Goal: Task Accomplishment & Management: Complete application form

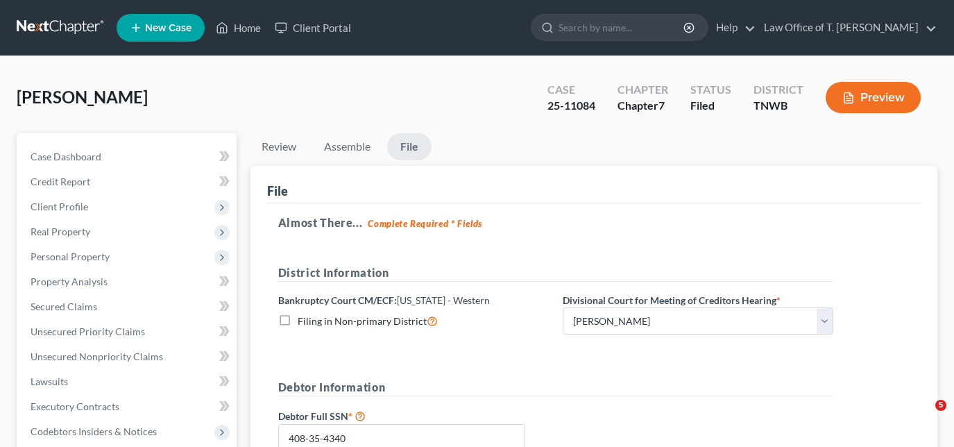
select select "0"
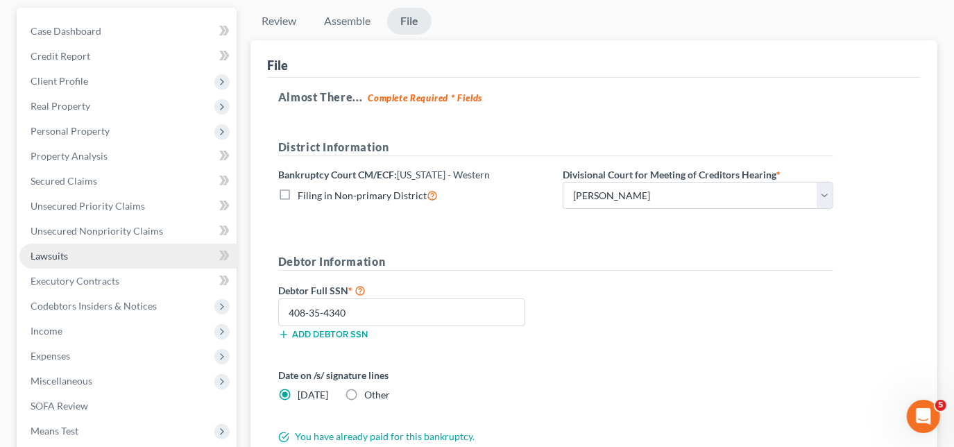
click at [50, 254] on span "Lawsuits" at bounding box center [49, 256] width 37 height 12
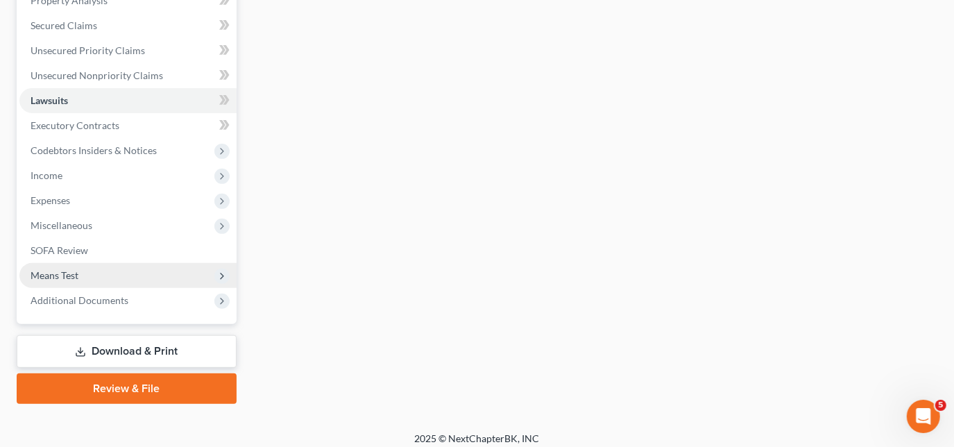
scroll to position [290, 0]
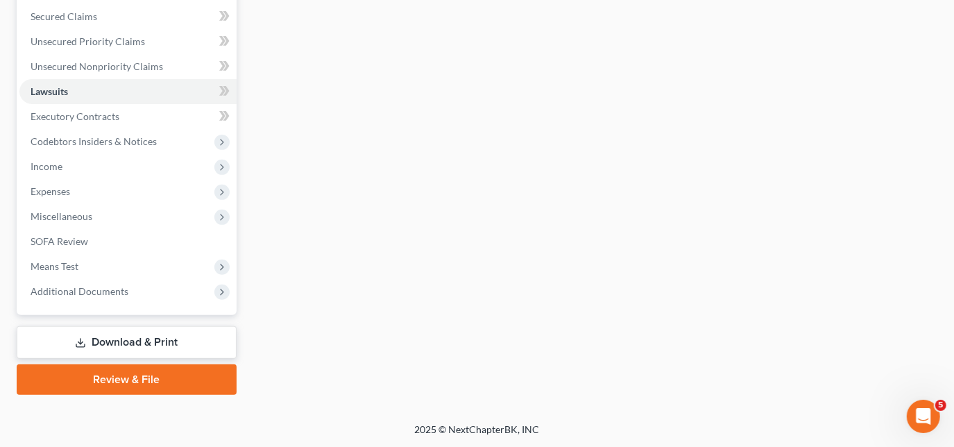
drag, startPoint x: 122, startPoint y: 339, endPoint x: 137, endPoint y: 336, distance: 15.5
click at [122, 338] on link "Download & Print" at bounding box center [127, 342] width 220 height 33
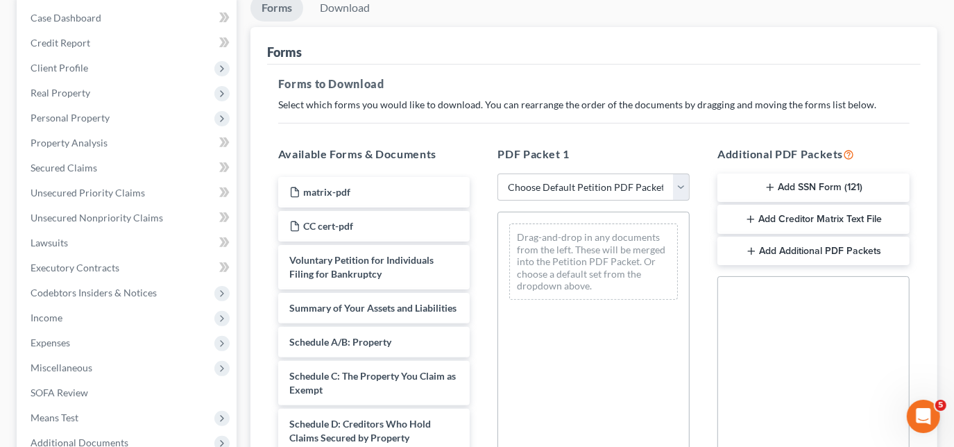
scroll to position [126, 0]
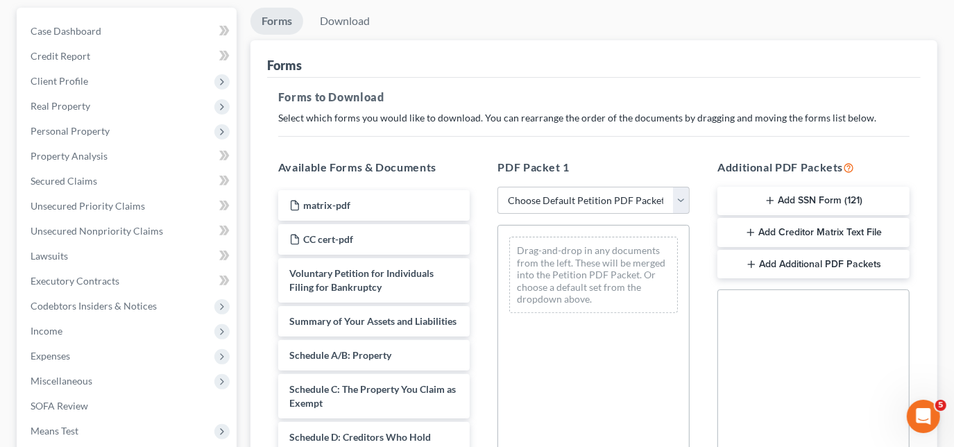
click at [794, 200] on button "Add SSN Form (121)" at bounding box center [813, 201] width 192 height 29
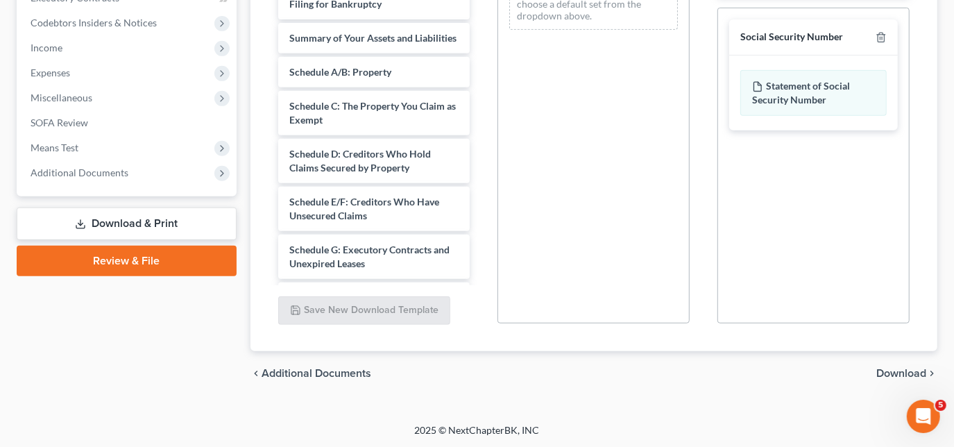
click at [887, 370] on span "Download" at bounding box center [901, 373] width 50 height 11
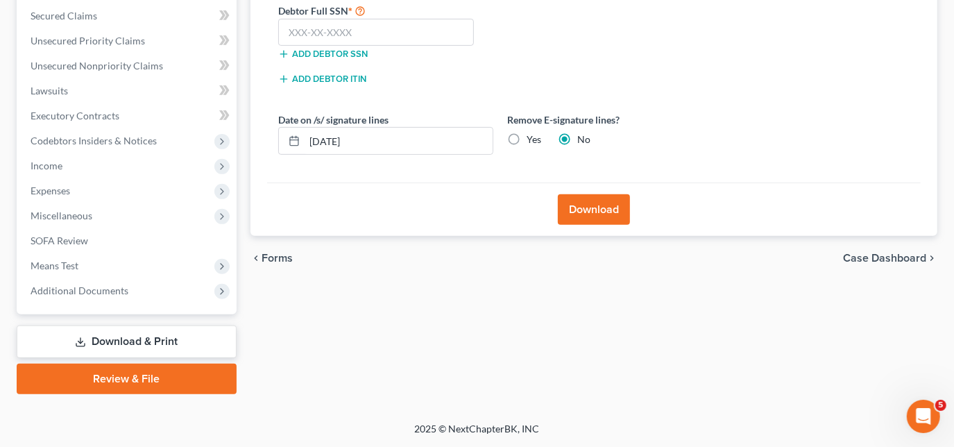
scroll to position [290, 0]
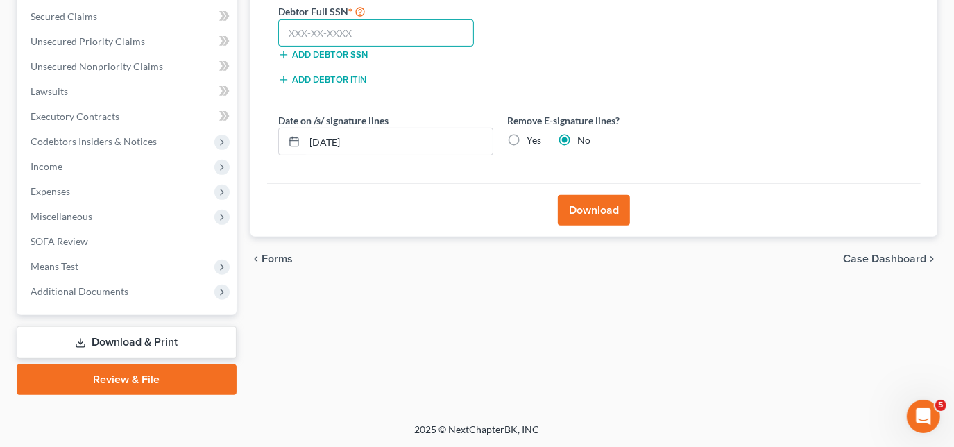
click at [418, 31] on input "text" at bounding box center [376, 33] width 196 height 28
type input "408-35-4340"
click at [611, 215] on button "Download" at bounding box center [594, 210] width 72 height 31
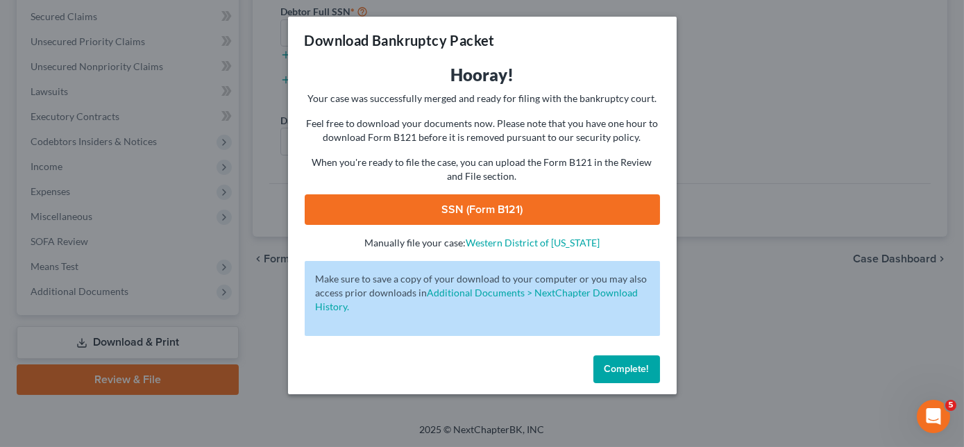
click at [558, 207] on link "SSN (Form B121)" at bounding box center [482, 209] width 355 height 31
drag, startPoint x: 638, startPoint y: 375, endPoint x: 620, endPoint y: 334, distance: 45.0
click at [638, 375] on button "Complete!" at bounding box center [626, 369] width 67 height 28
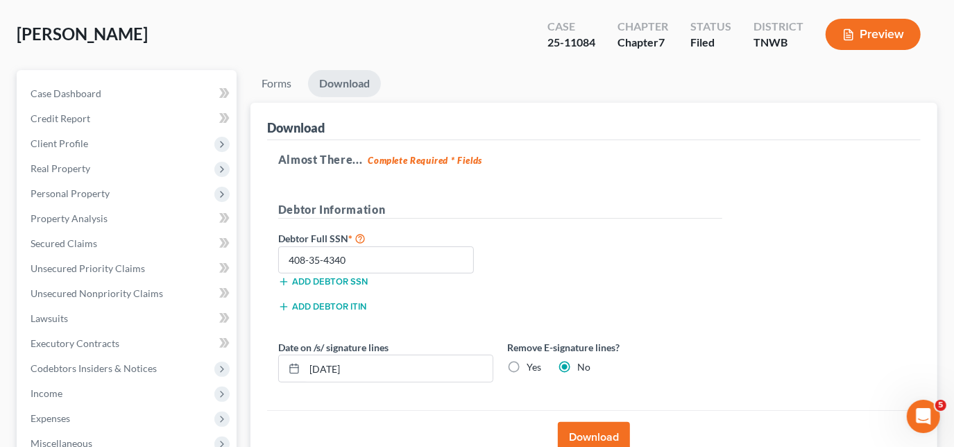
scroll to position [0, 0]
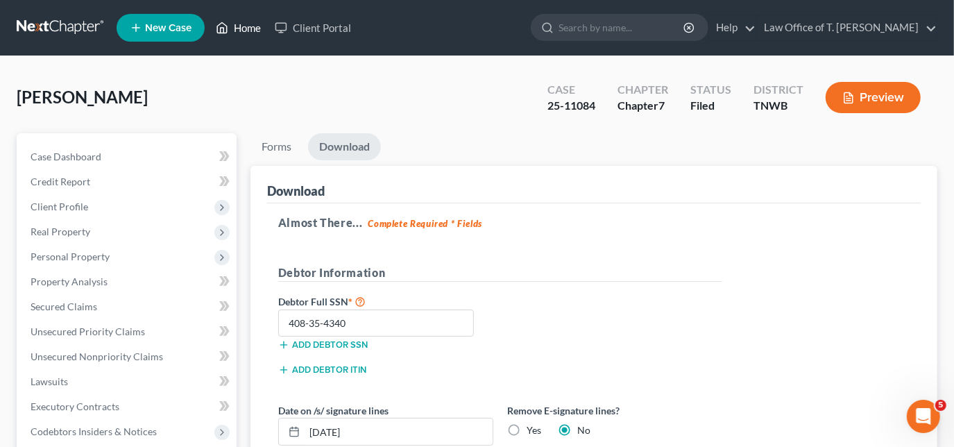
click at [235, 31] on link "Home" at bounding box center [238, 27] width 59 height 25
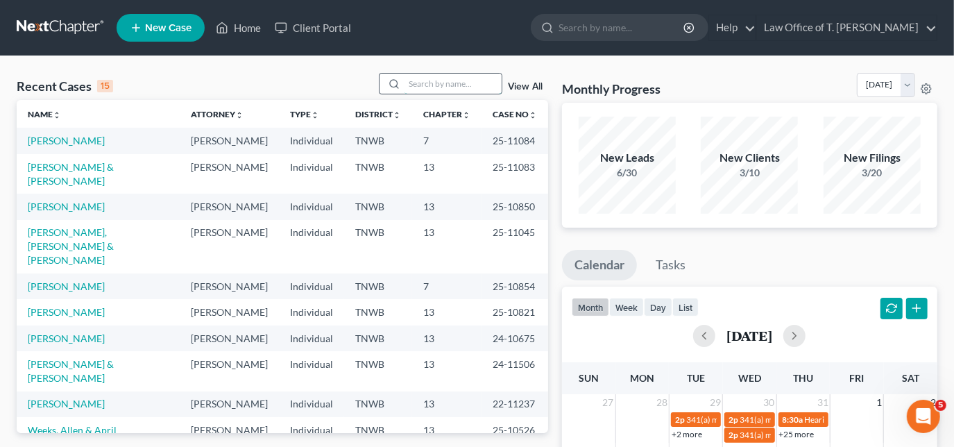
click at [448, 83] on input "search" at bounding box center [453, 84] width 97 height 20
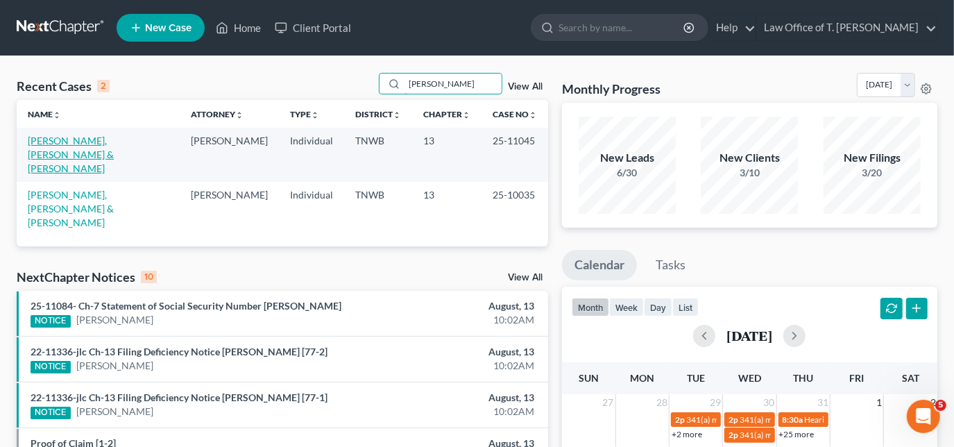
type input "[PERSON_NAME]"
click at [107, 139] on link "[PERSON_NAME], [PERSON_NAME] & [PERSON_NAME]" at bounding box center [71, 155] width 86 height 40
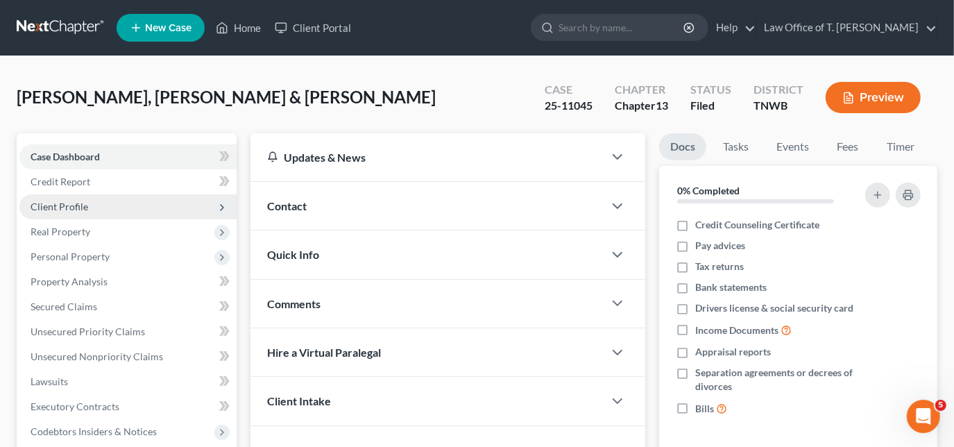
scroll to position [62, 0]
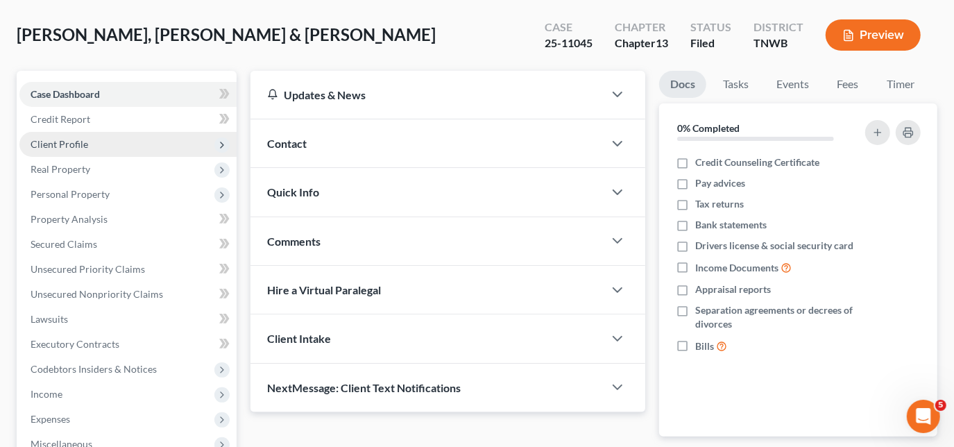
click at [78, 142] on span "Client Profile" at bounding box center [60, 144] width 58 height 12
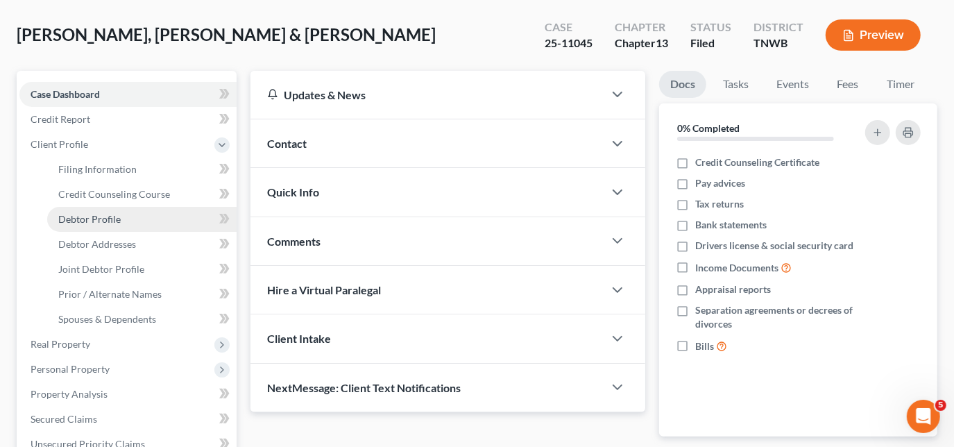
click at [113, 213] on span "Debtor Profile" at bounding box center [89, 219] width 62 height 12
select select "1"
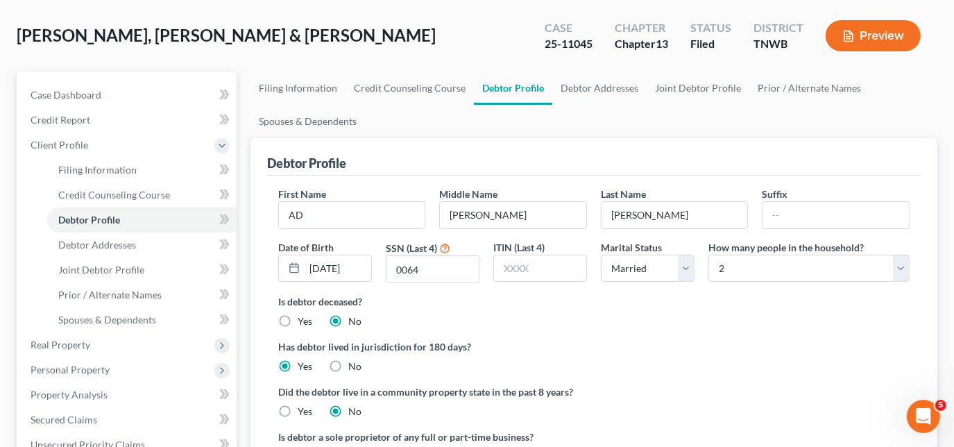
scroll to position [18, 0]
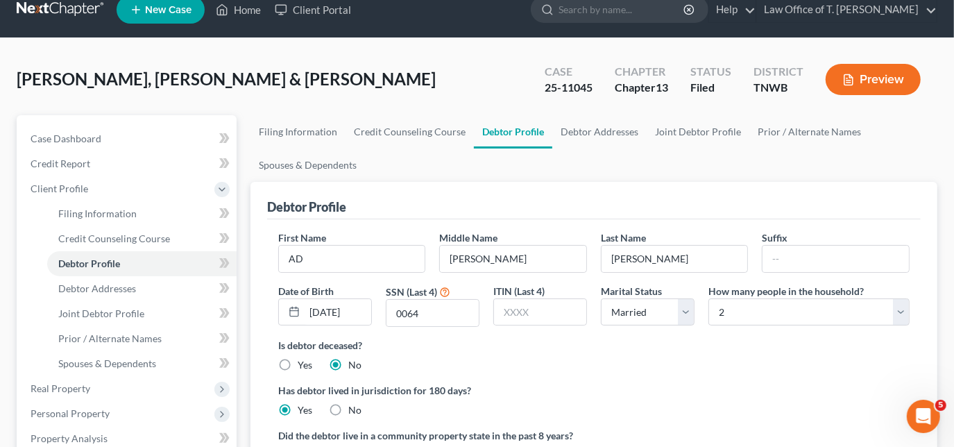
radio input "true"
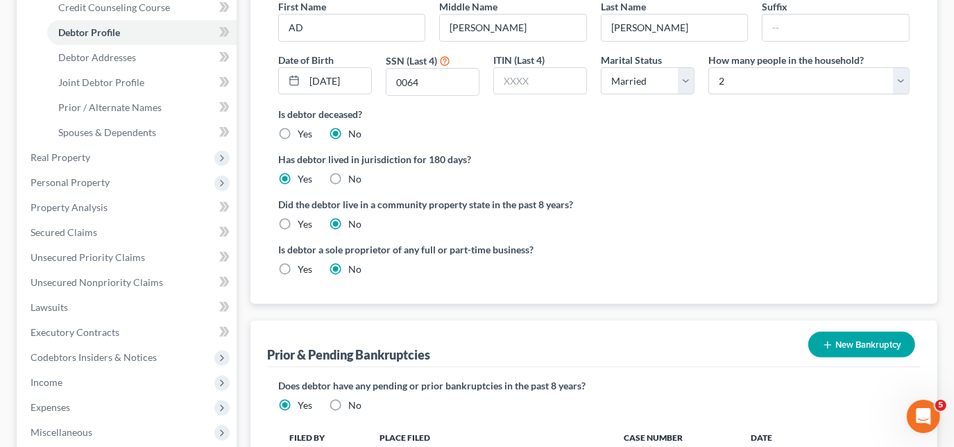
scroll to position [315, 0]
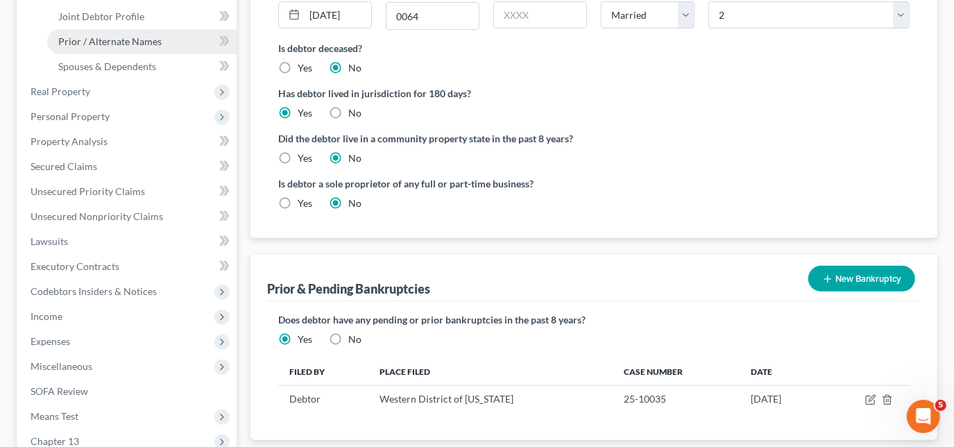
click at [119, 49] on link "Prior / Alternate Names" at bounding box center [141, 41] width 189 height 25
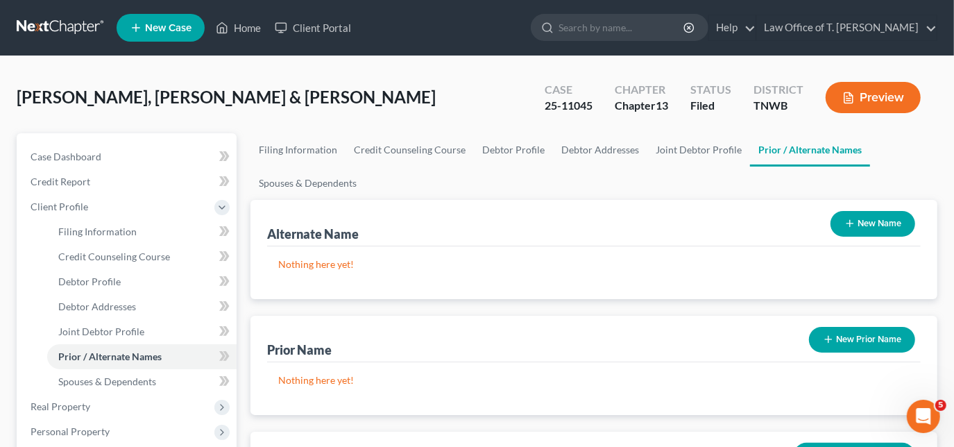
click at [893, 211] on button "New Name" at bounding box center [873, 224] width 85 height 26
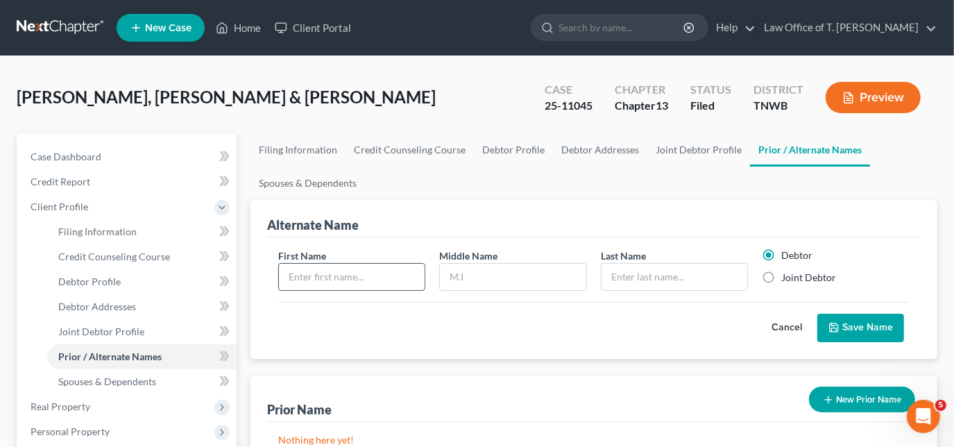
click at [362, 275] on input "text" at bounding box center [352, 277] width 146 height 26
type input "[PERSON_NAME]"
type input "AD"
type input "[PERSON_NAME]"
click at [838, 322] on icon "submit" at bounding box center [834, 327] width 11 height 11
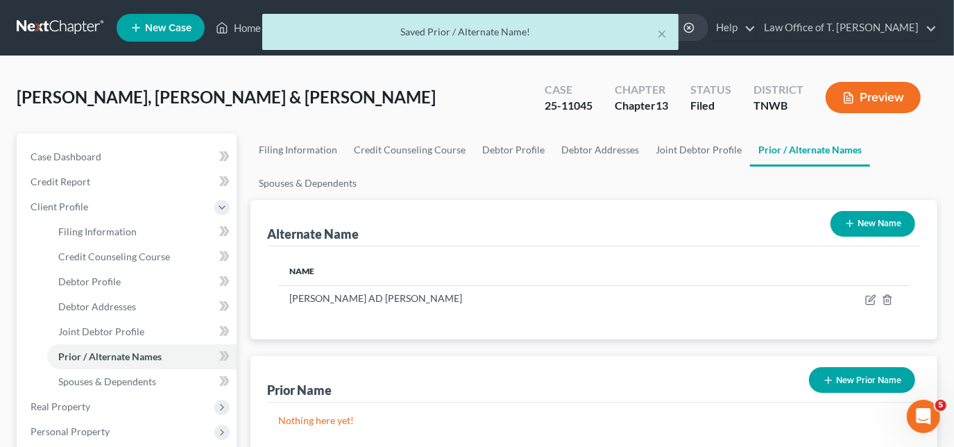
click at [866, 222] on button "New Name" at bounding box center [873, 224] width 85 height 26
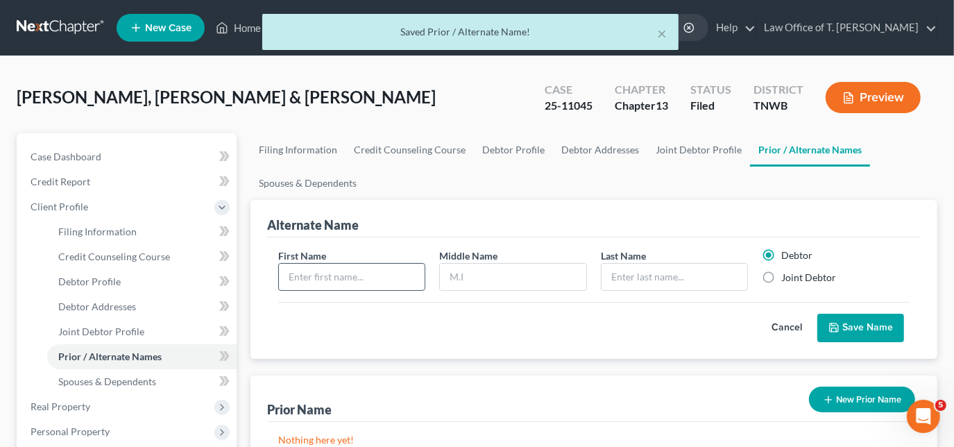
click at [364, 272] on input "text" at bounding box center [352, 277] width 146 height 26
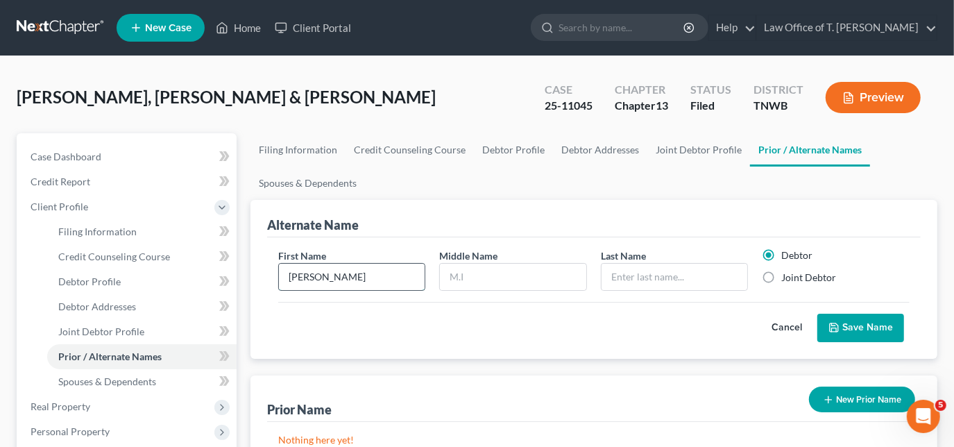
type input "[PERSON_NAME]"
click at [849, 320] on button "Save Name" at bounding box center [860, 328] width 87 height 29
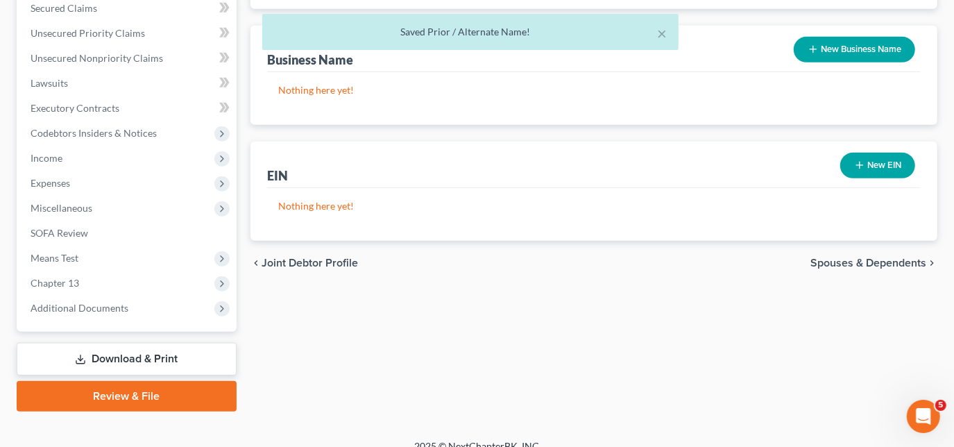
scroll to position [490, 0]
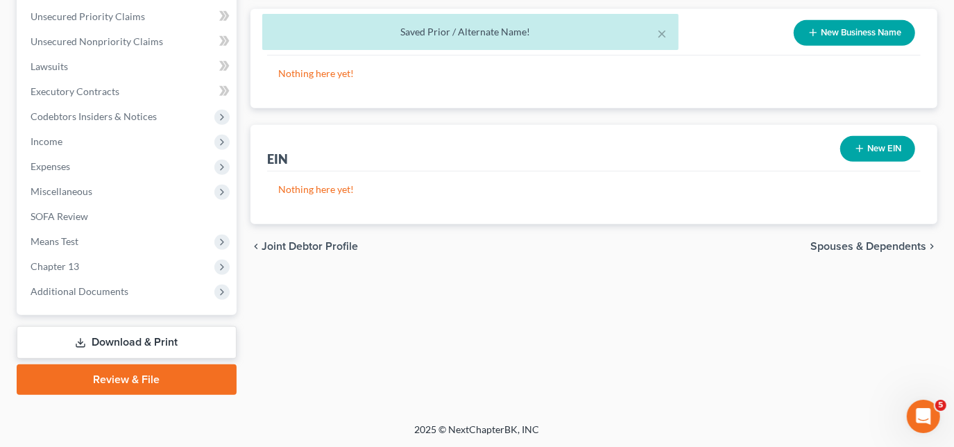
click at [153, 337] on link "Download & Print" at bounding box center [127, 342] width 220 height 33
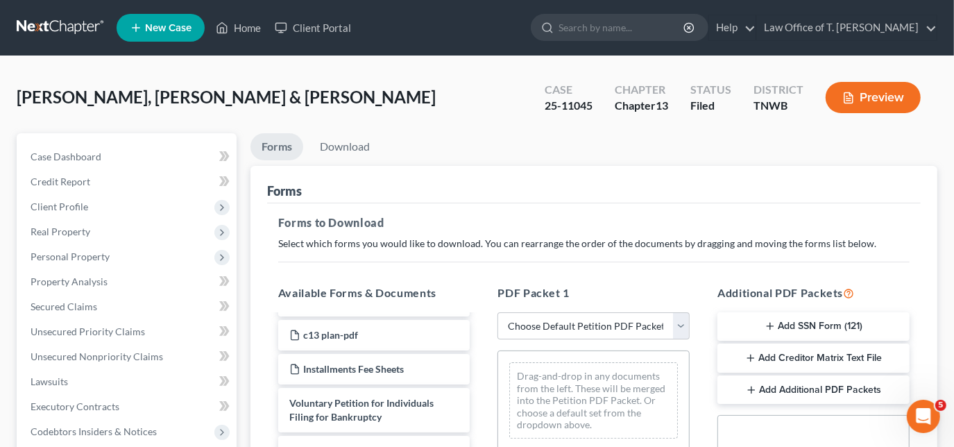
scroll to position [126, 0]
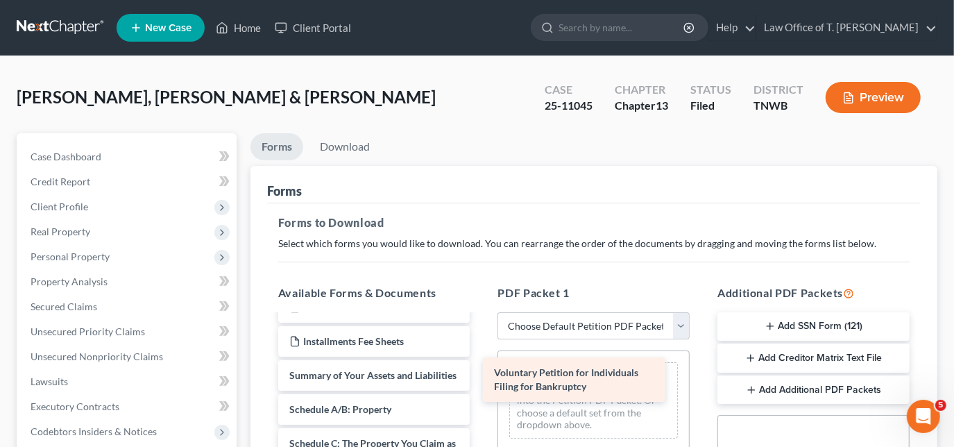
drag, startPoint x: 366, startPoint y: 387, endPoint x: 571, endPoint y: 385, distance: 204.7
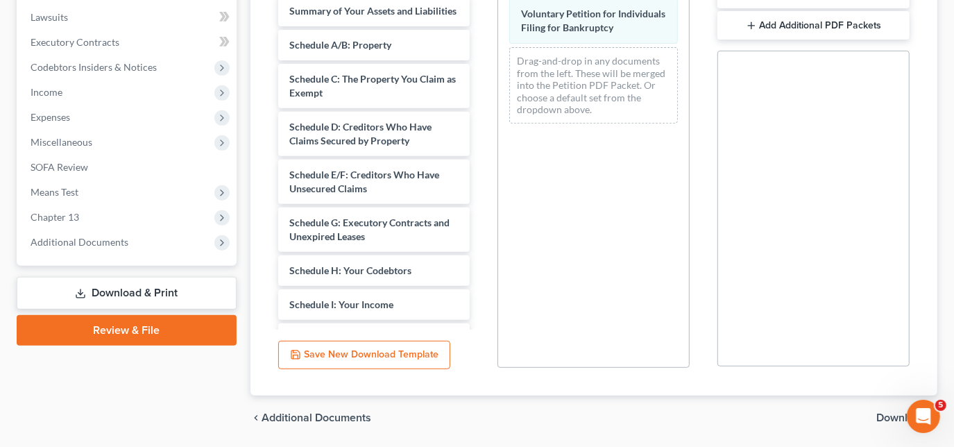
scroll to position [409, 0]
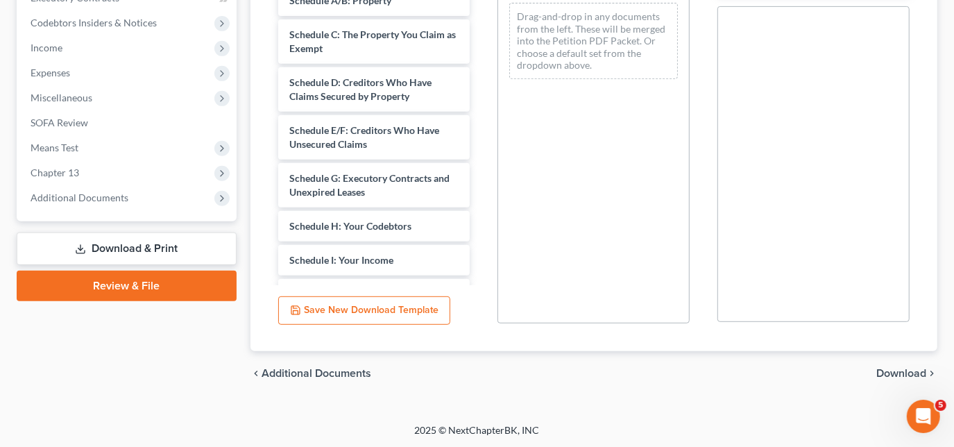
click at [897, 368] on span "Download" at bounding box center [901, 373] width 50 height 11
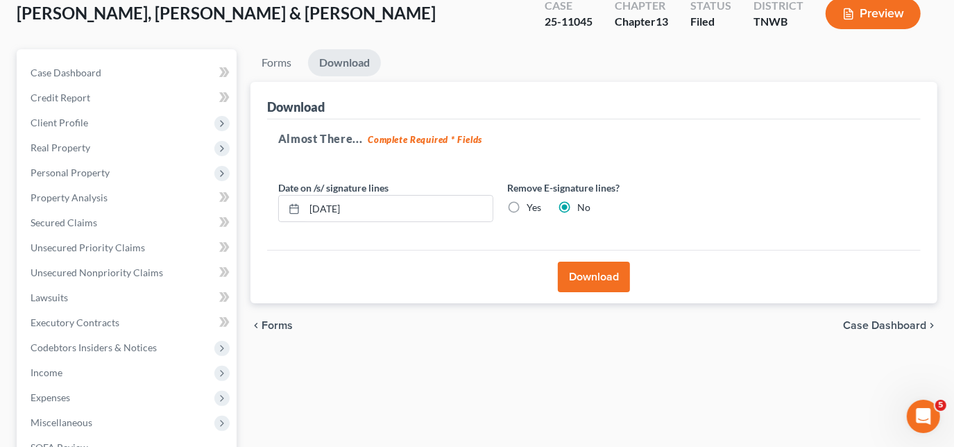
scroll to position [62, 0]
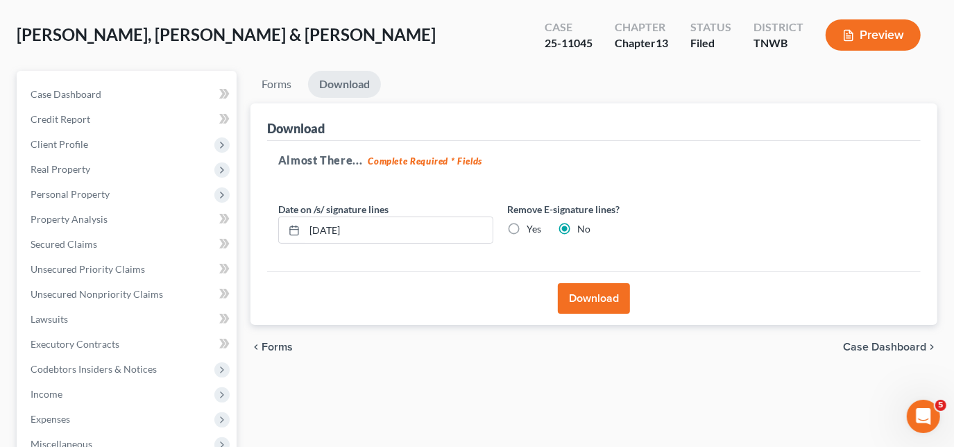
click at [595, 307] on button "Download" at bounding box center [594, 298] width 72 height 31
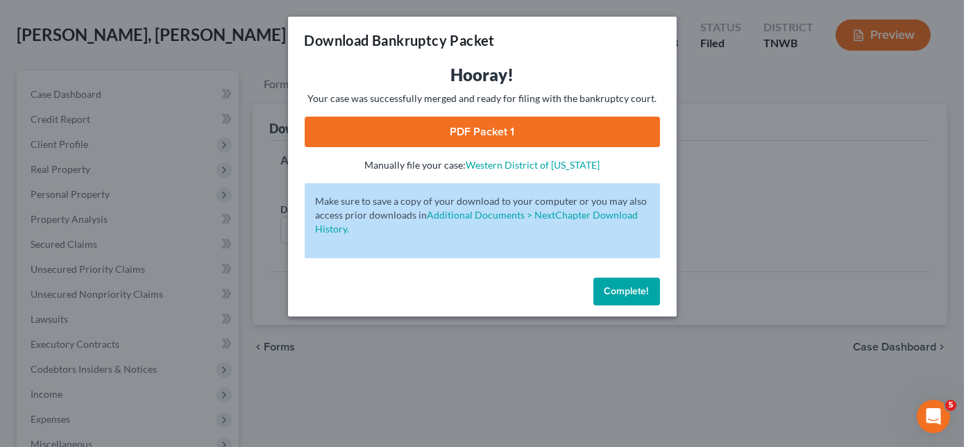
click at [499, 134] on link "PDF Packet 1" at bounding box center [482, 132] width 355 height 31
drag, startPoint x: 634, startPoint y: 280, endPoint x: 618, endPoint y: 334, distance: 55.8
click at [634, 280] on button "Complete!" at bounding box center [626, 292] width 67 height 28
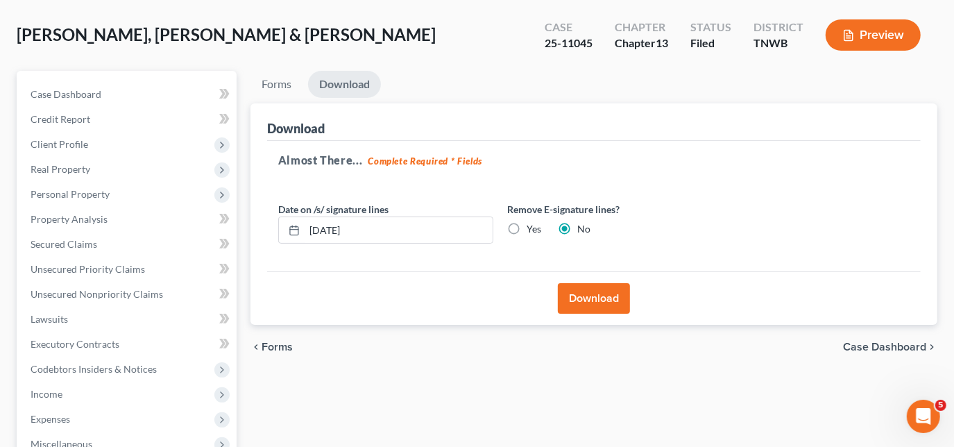
scroll to position [0, 0]
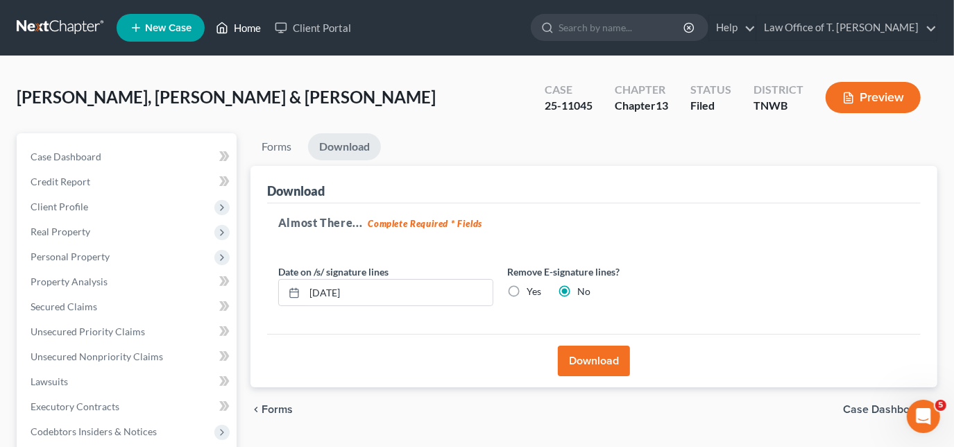
click at [251, 28] on link "Home" at bounding box center [238, 27] width 59 height 25
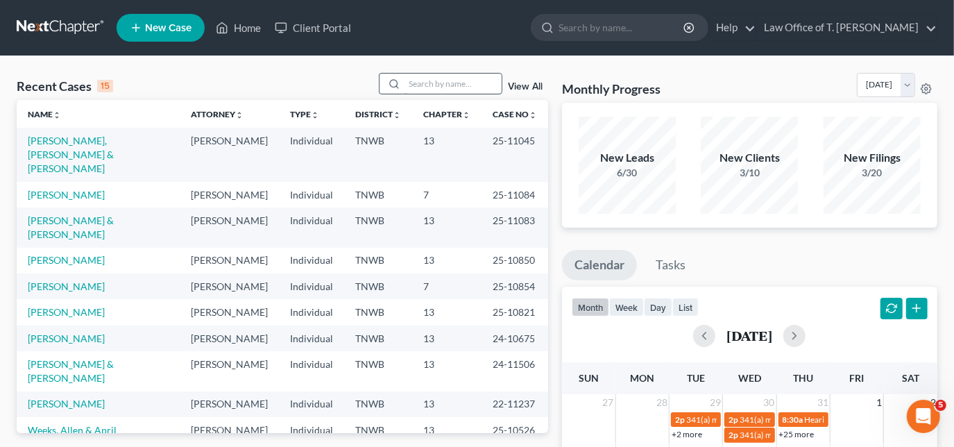
click at [422, 84] on input "search" at bounding box center [453, 84] width 97 height 20
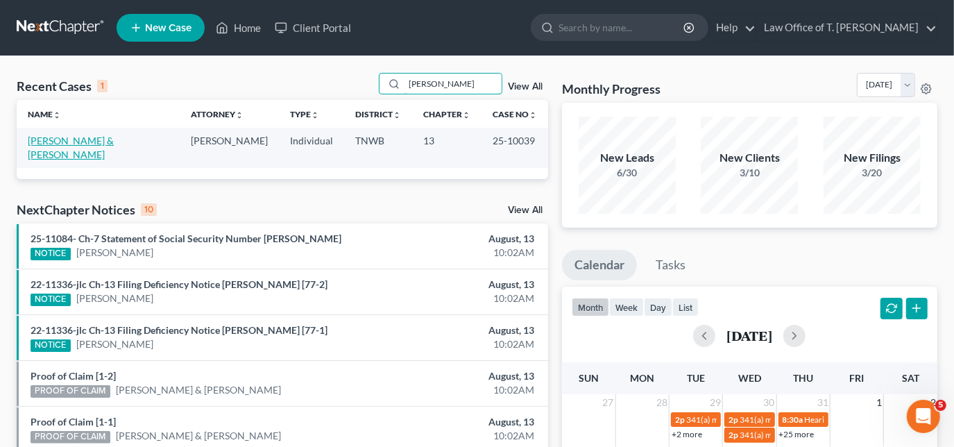
type input "[PERSON_NAME]"
click at [103, 139] on link "[PERSON_NAME] & [PERSON_NAME]" at bounding box center [71, 148] width 86 height 26
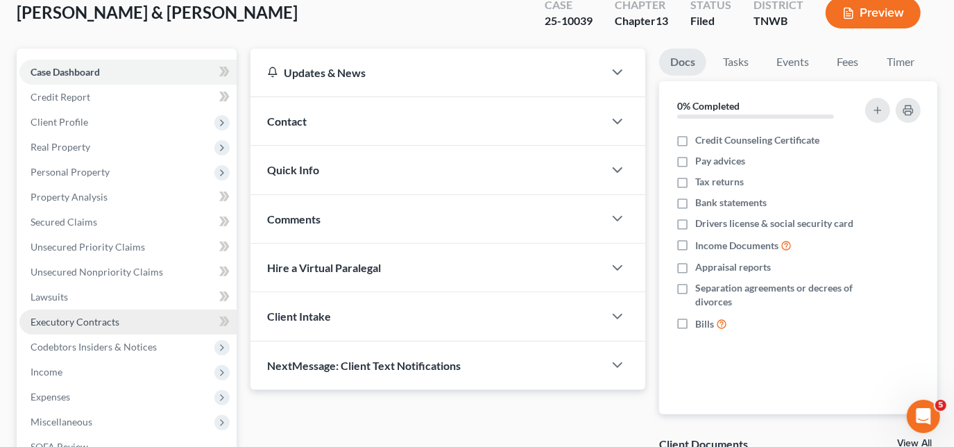
scroll to position [62, 0]
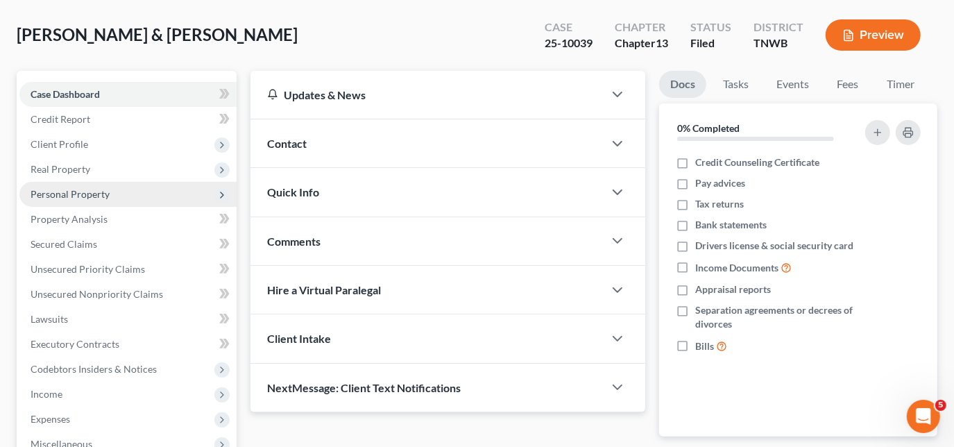
click at [72, 194] on span "Personal Property" at bounding box center [70, 194] width 79 height 12
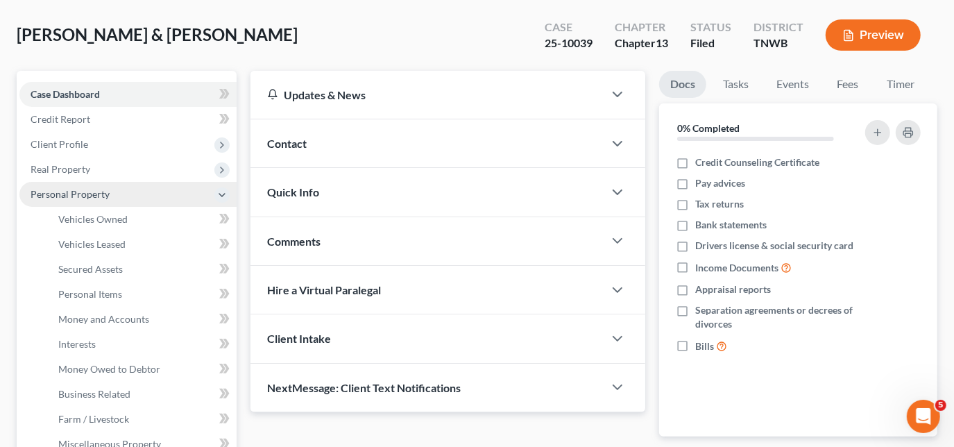
scroll to position [126, 0]
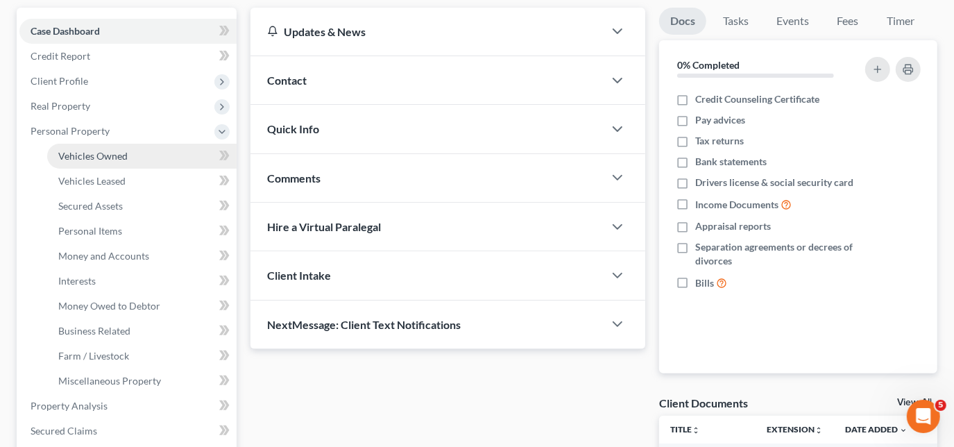
click at [91, 160] on span "Vehicles Owned" at bounding box center [92, 156] width 69 height 12
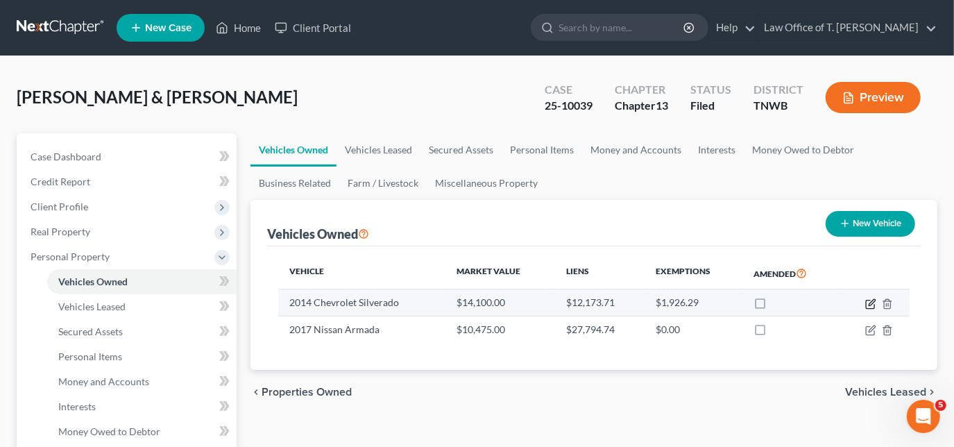
click at [868, 302] on icon "button" at bounding box center [870, 303] width 11 height 11
select select "0"
select select "12"
select select "2"
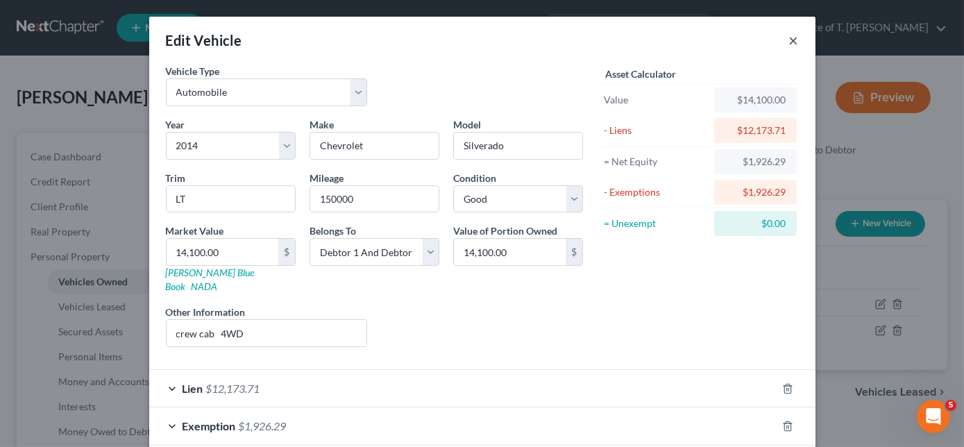
click at [790, 43] on button "×" at bounding box center [794, 40] width 10 height 17
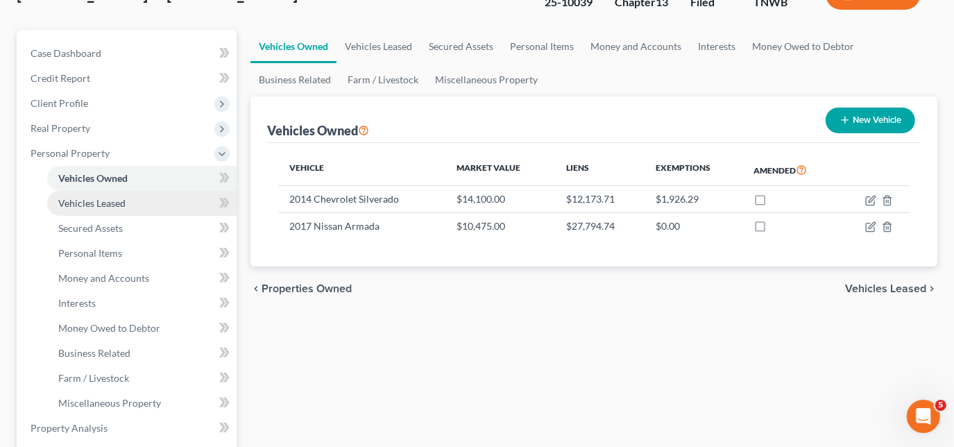
scroll to position [126, 0]
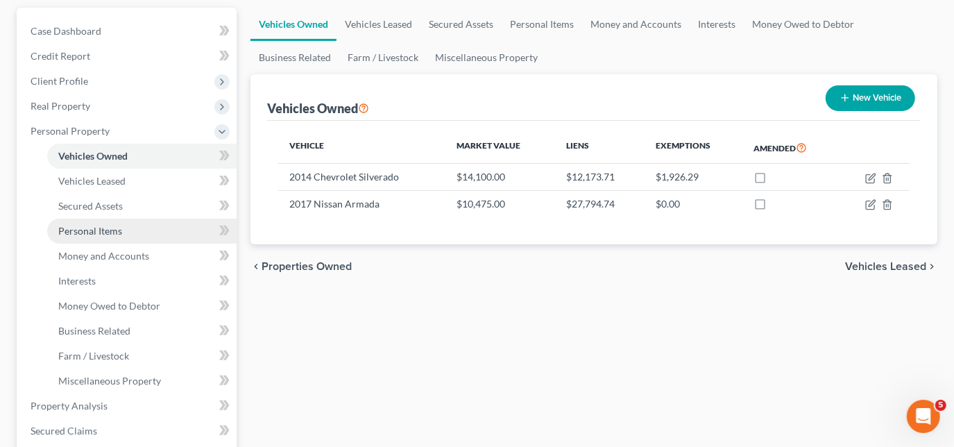
click at [94, 231] on span "Personal Items" at bounding box center [90, 231] width 64 height 12
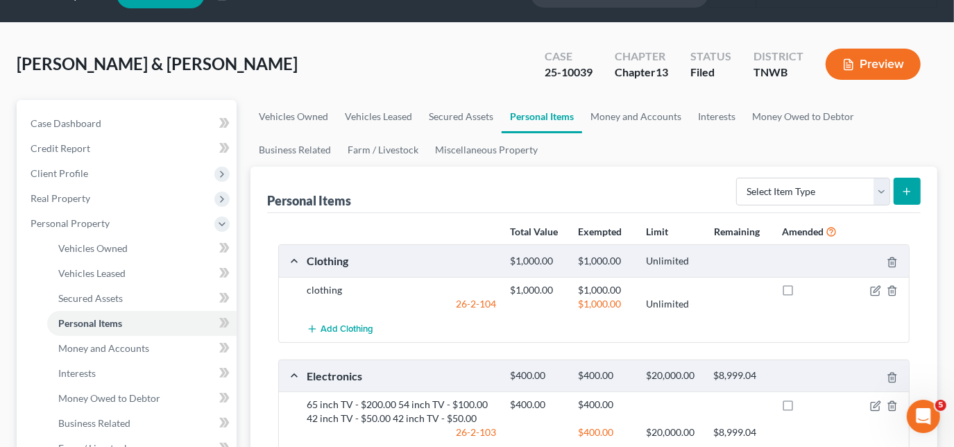
scroll to position [62, 0]
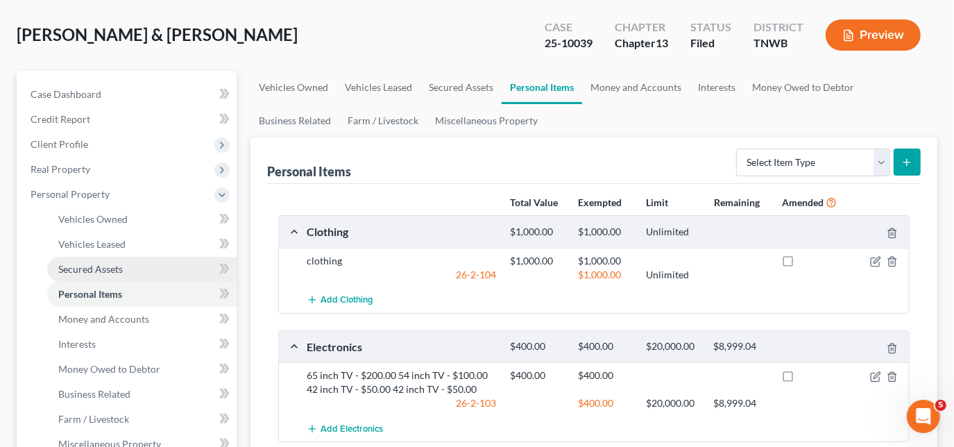
click at [85, 263] on span "Secured Assets" at bounding box center [90, 269] width 65 height 12
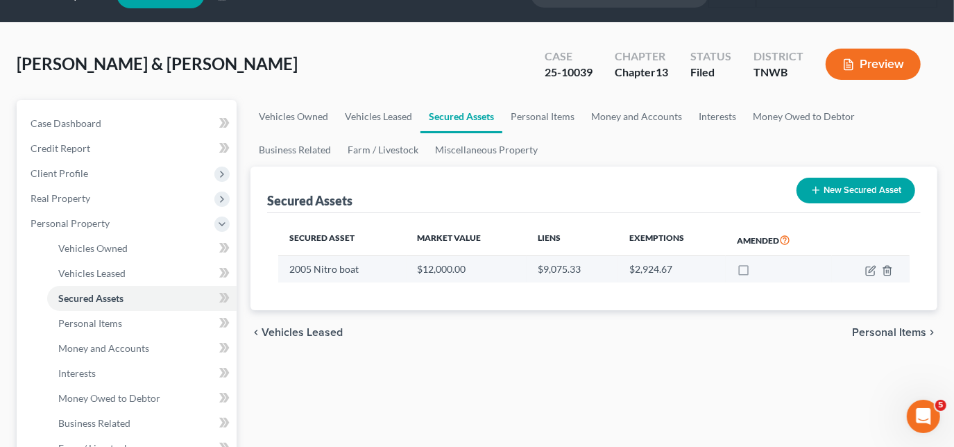
scroll to position [62, 0]
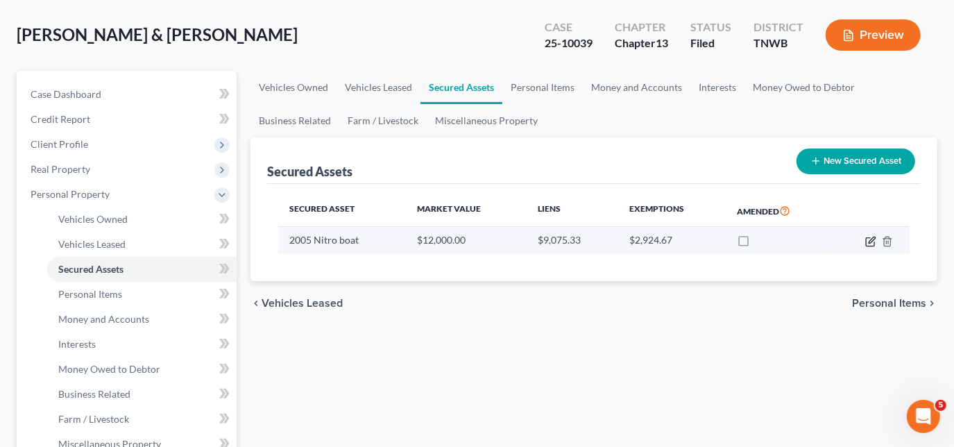
click at [867, 241] on icon "button" at bounding box center [870, 241] width 11 height 11
select select "other"
select select "2"
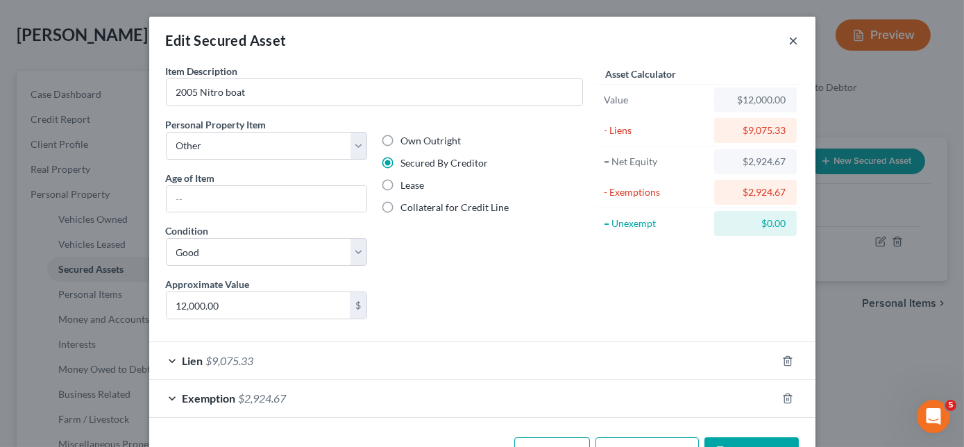
click at [790, 40] on button "×" at bounding box center [794, 40] width 10 height 17
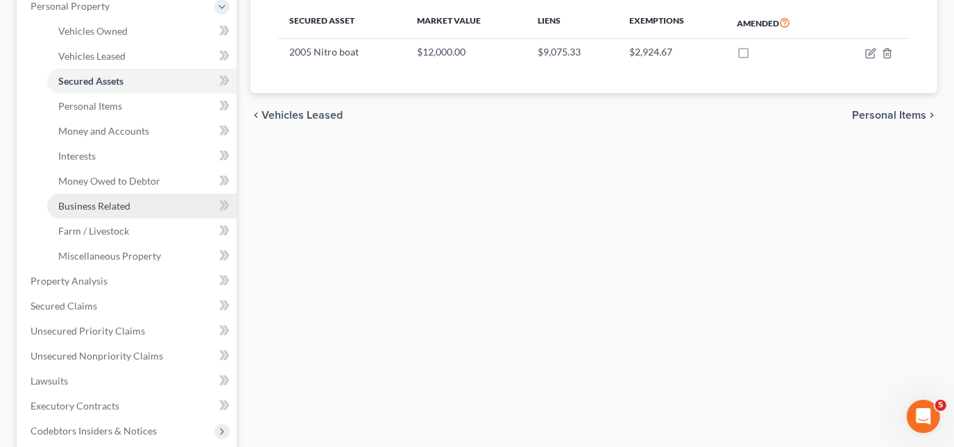
scroll to position [252, 0]
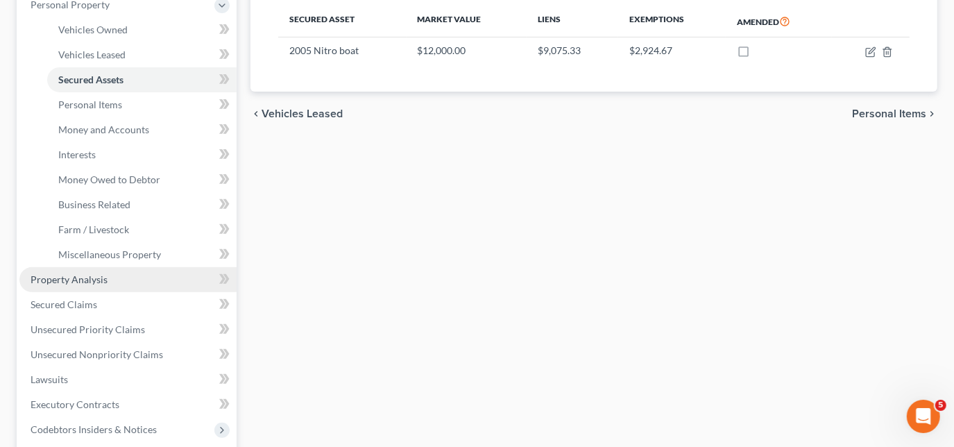
click at [85, 279] on span "Property Analysis" at bounding box center [69, 279] width 77 height 12
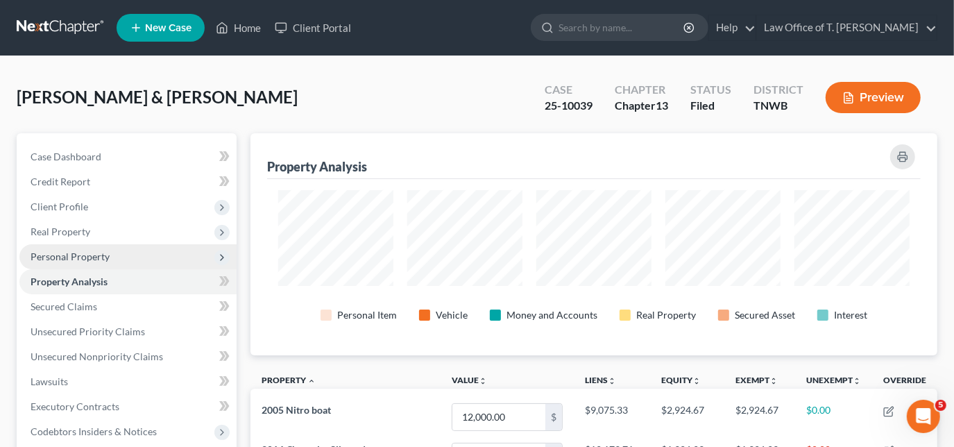
click at [91, 255] on span "Personal Property" at bounding box center [70, 256] width 79 height 12
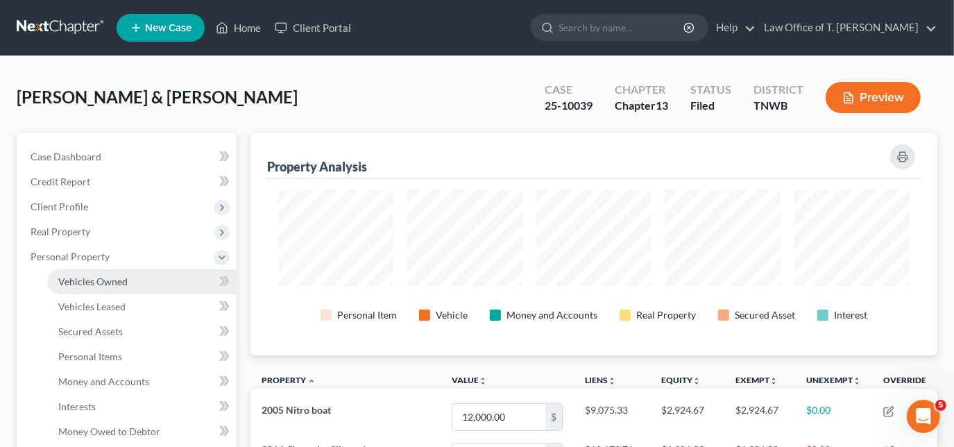
click at [123, 279] on span "Vehicles Owned" at bounding box center [92, 281] width 69 height 12
